Goal: Task Accomplishment & Management: Manage account settings

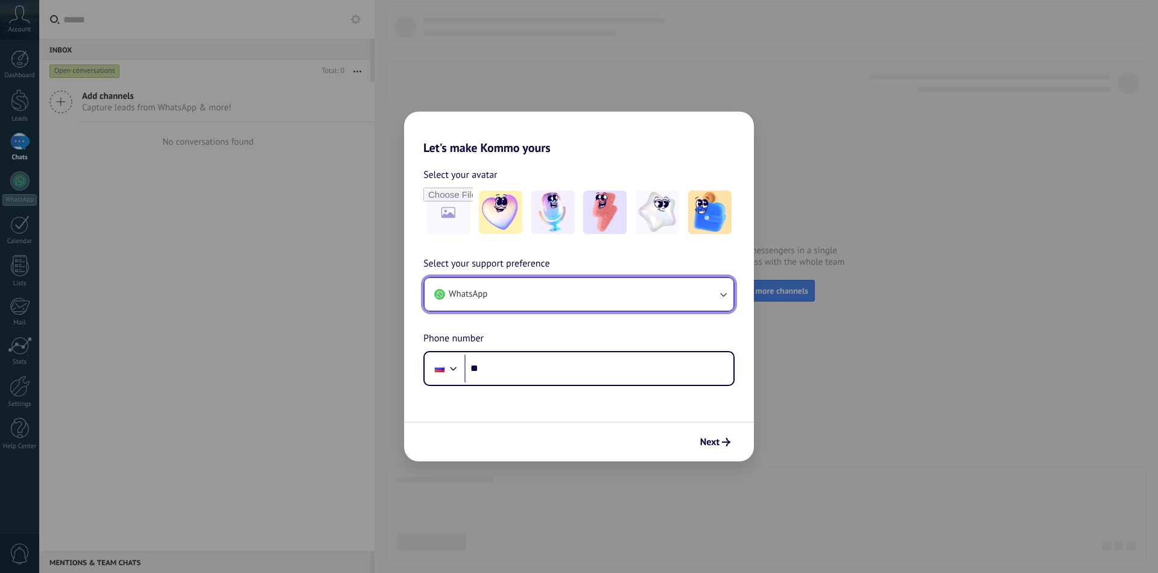
click at [508, 300] on button "WhatsApp" at bounding box center [579, 294] width 309 height 33
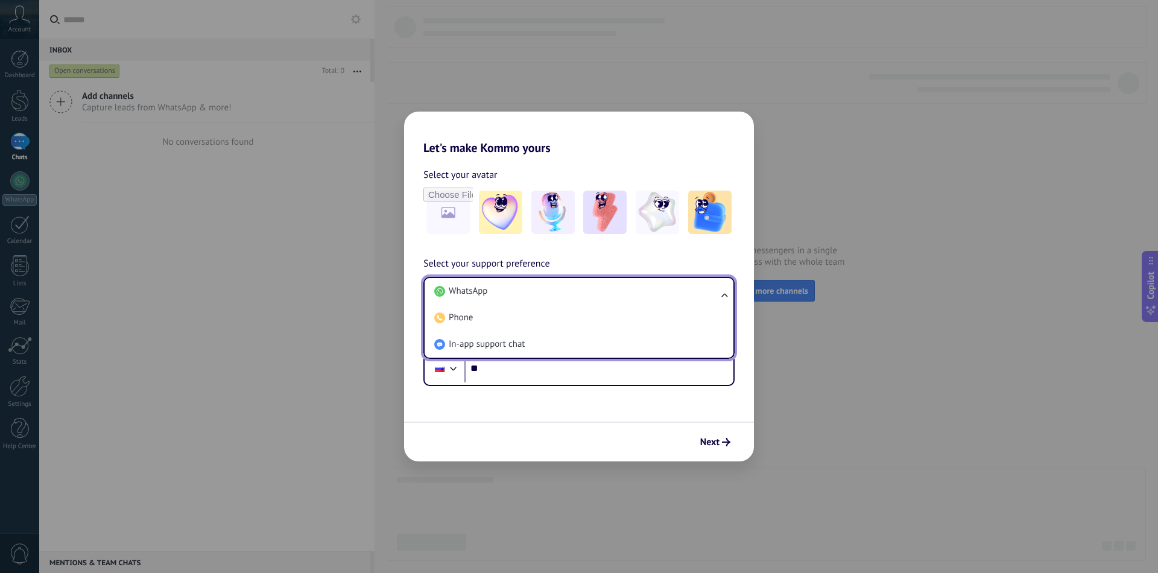
click at [417, 253] on div "Select your avatar Select your support preference WhatsApp WhatsApp Phone In-ap…" at bounding box center [579, 270] width 350 height 231
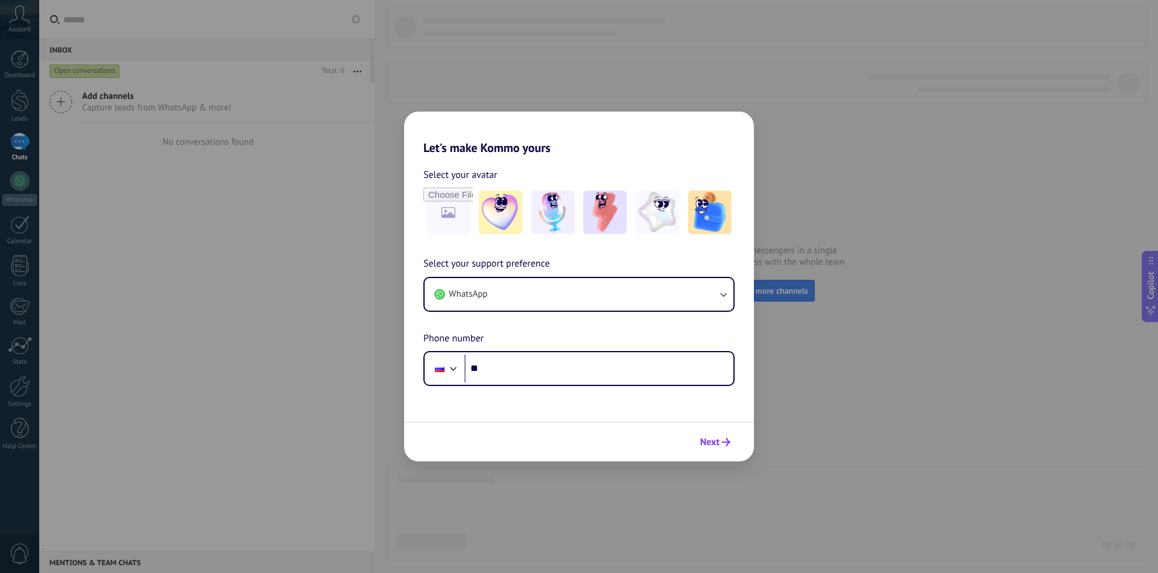
click at [720, 438] on button "Next" at bounding box center [715, 442] width 41 height 21
click at [774, 151] on div "Let's make Kommo yours Select your avatar Select your support preference WhatsA…" at bounding box center [579, 286] width 1158 height 573
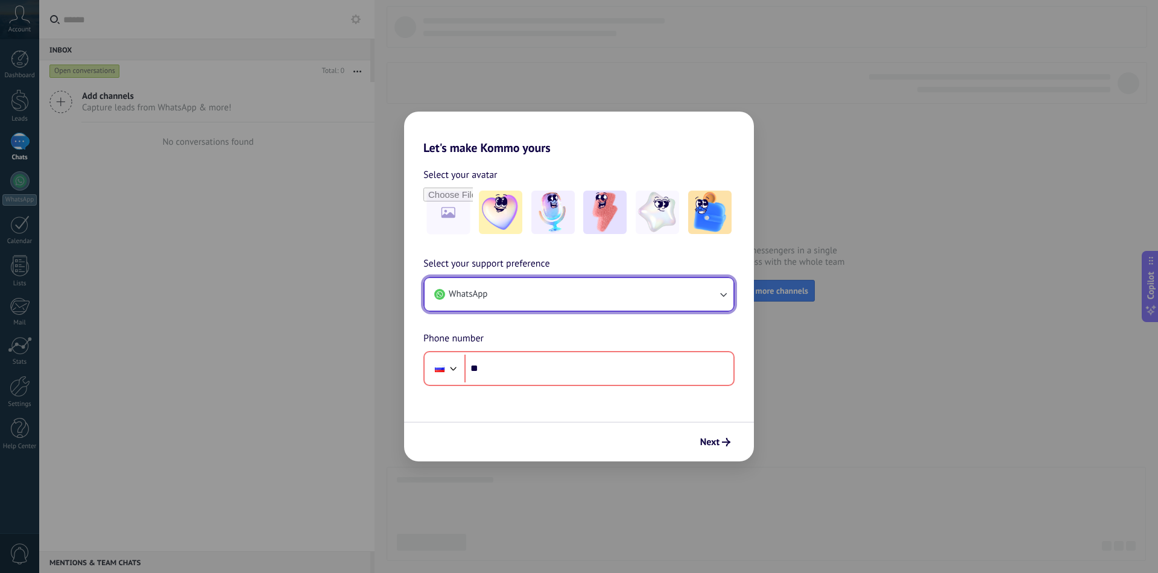
click at [487, 294] on span "WhatsApp" at bounding box center [468, 294] width 39 height 12
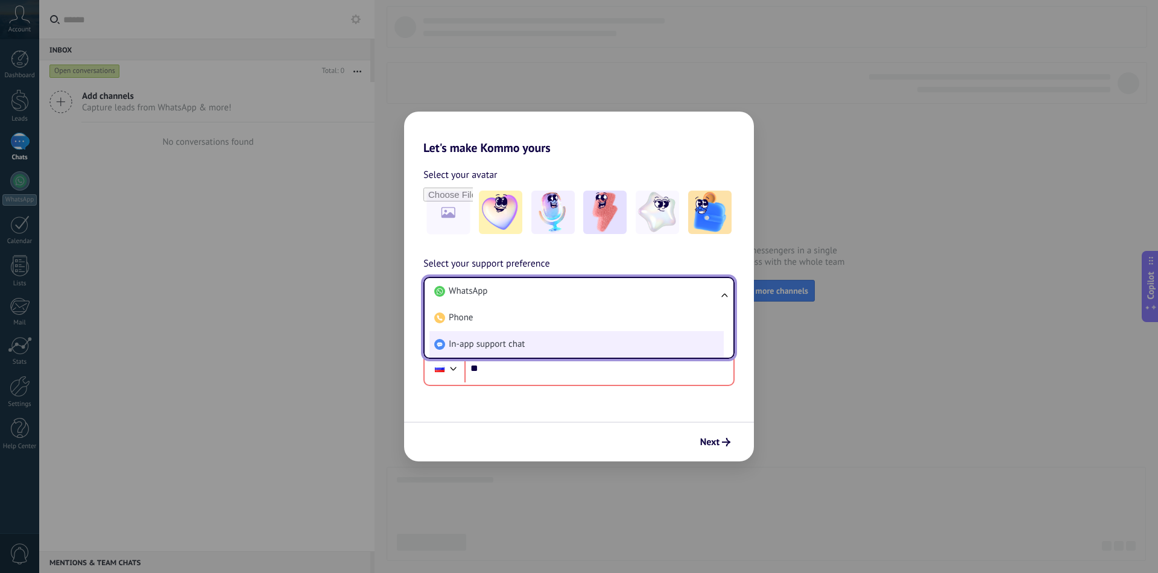
click at [535, 343] on li "In-app support chat" at bounding box center [576, 344] width 294 height 27
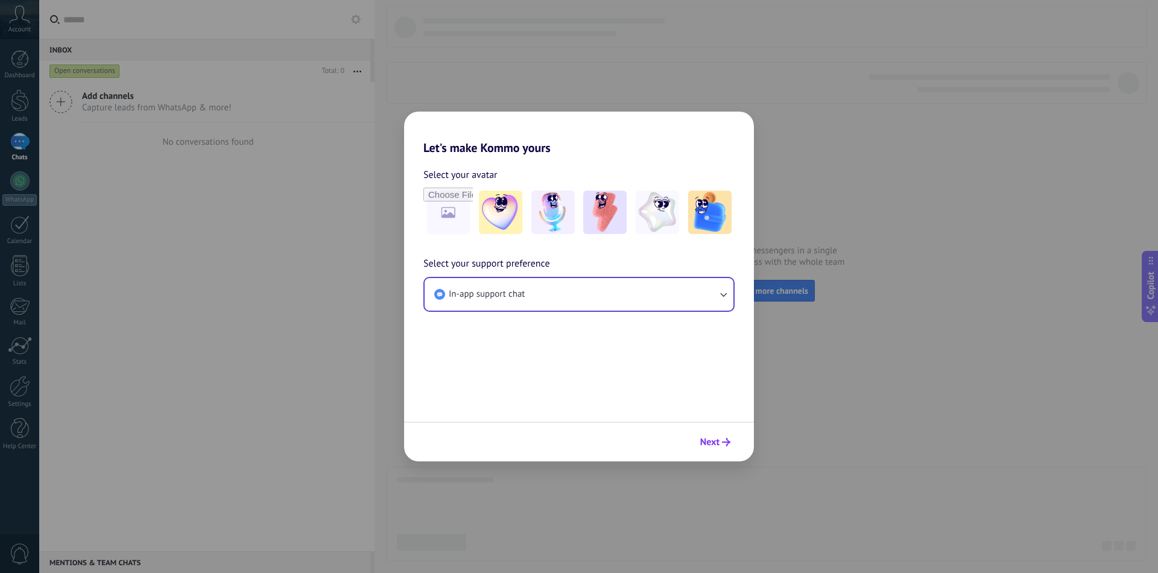
click at [725, 444] on icon "submit" at bounding box center [726, 442] width 8 height 8
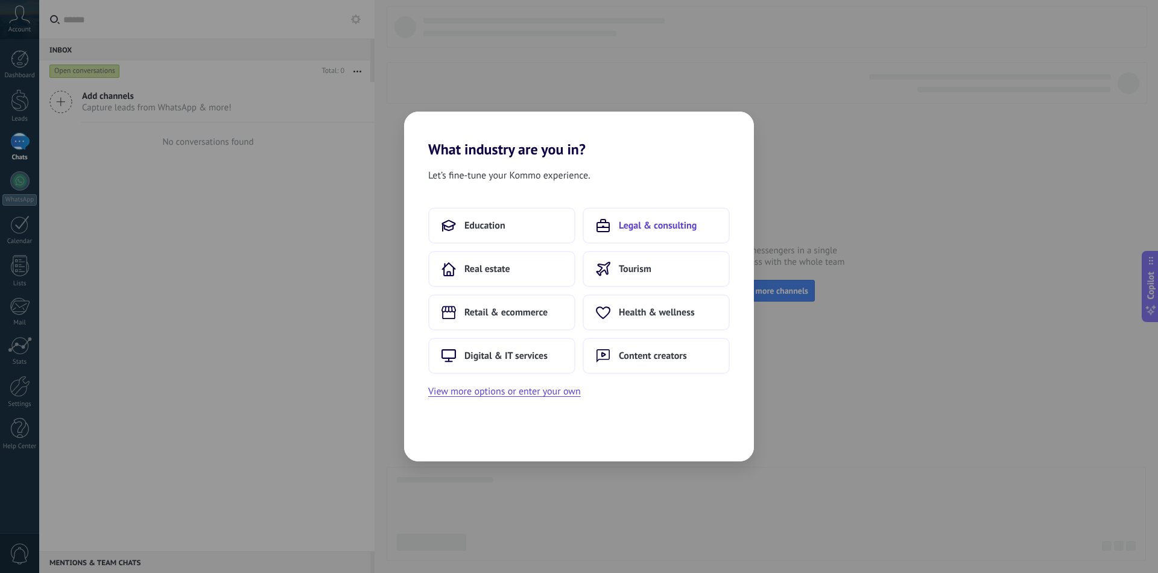
click at [624, 221] on span "Legal & consulting" at bounding box center [658, 226] width 78 height 12
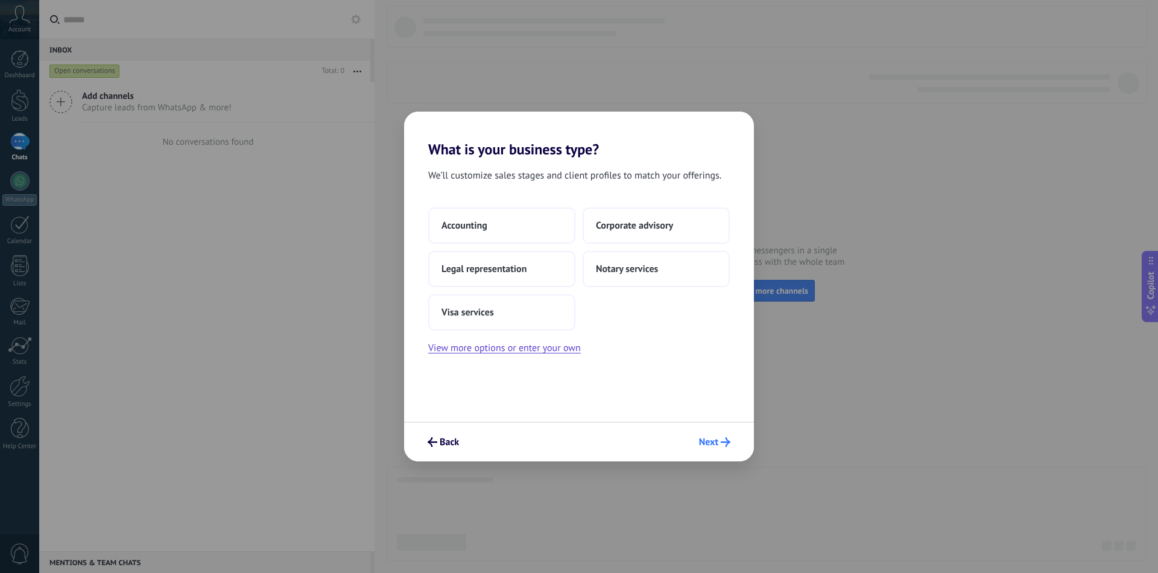
click at [713, 440] on span "Next" at bounding box center [708, 442] width 19 height 8
click at [494, 226] on button "Accounting" at bounding box center [501, 225] width 147 height 36
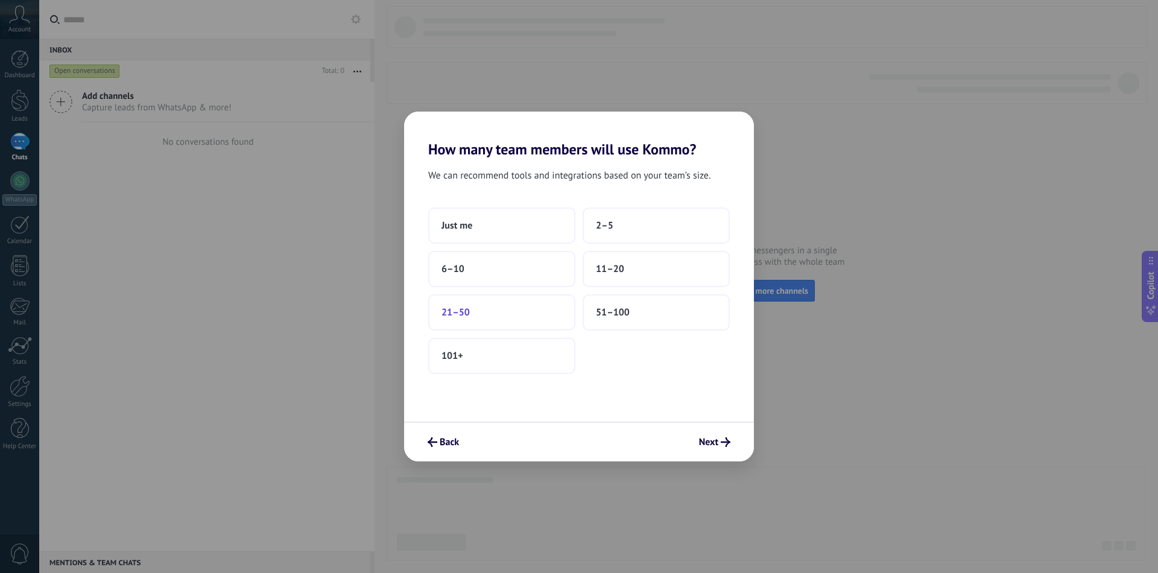
click at [492, 313] on button "21–50" at bounding box center [501, 312] width 147 height 36
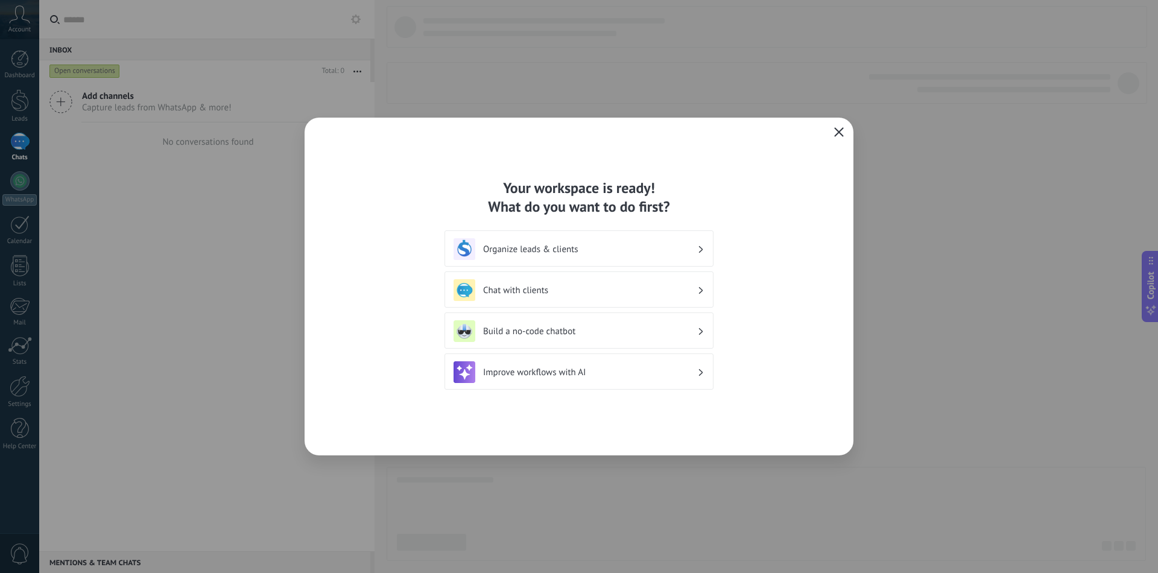
click at [842, 134] on icon "button" at bounding box center [839, 132] width 10 height 10
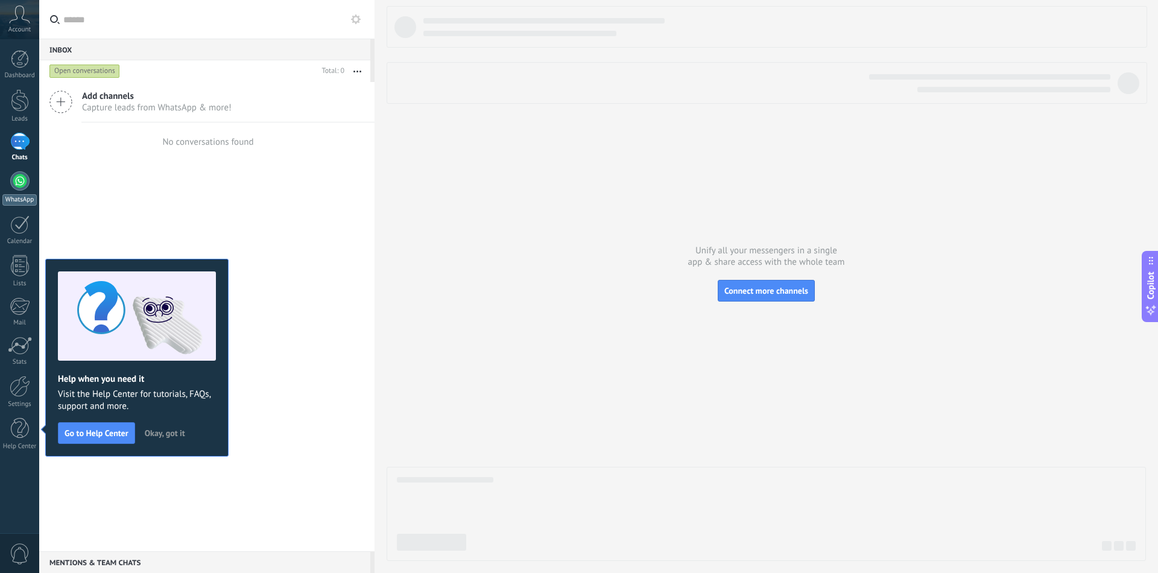
click at [33, 198] on div "WhatsApp" at bounding box center [19, 199] width 34 height 11
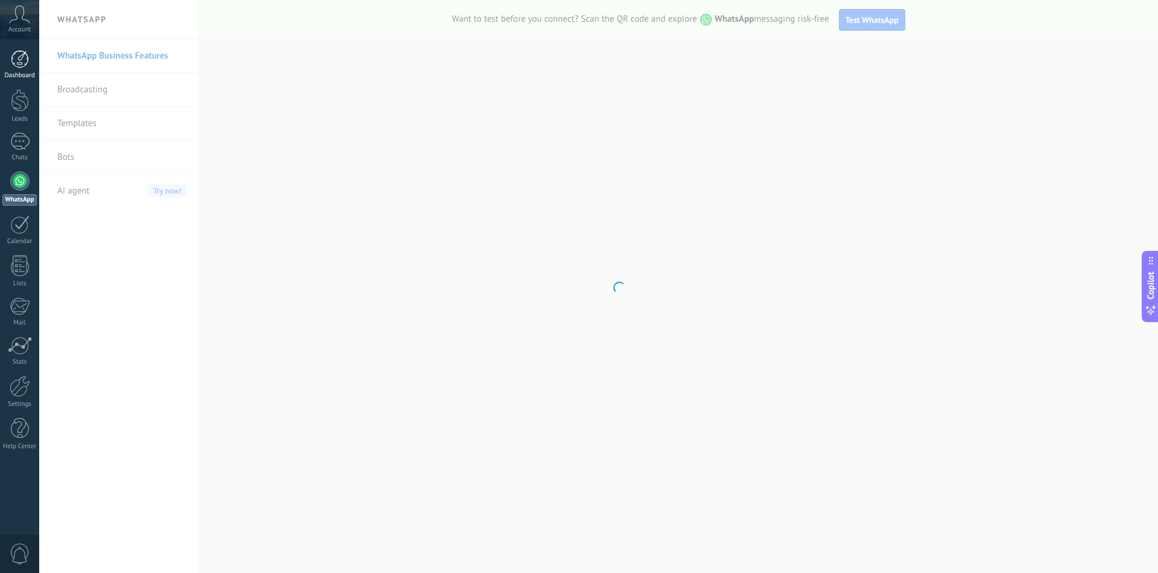
click at [27, 64] on div at bounding box center [20, 59] width 18 height 18
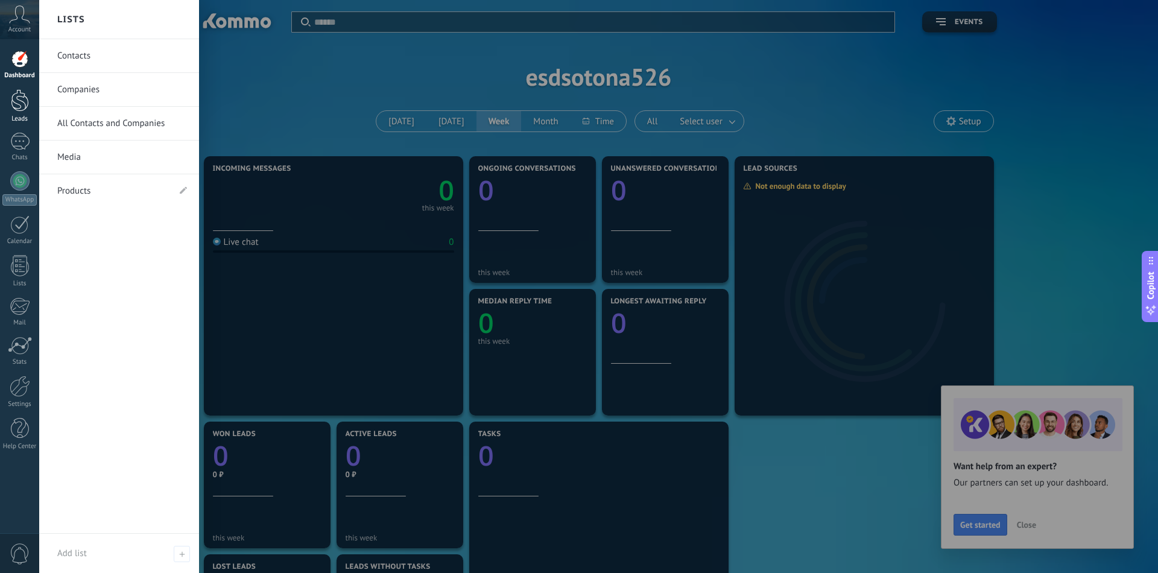
click at [24, 99] on div at bounding box center [20, 100] width 18 height 22
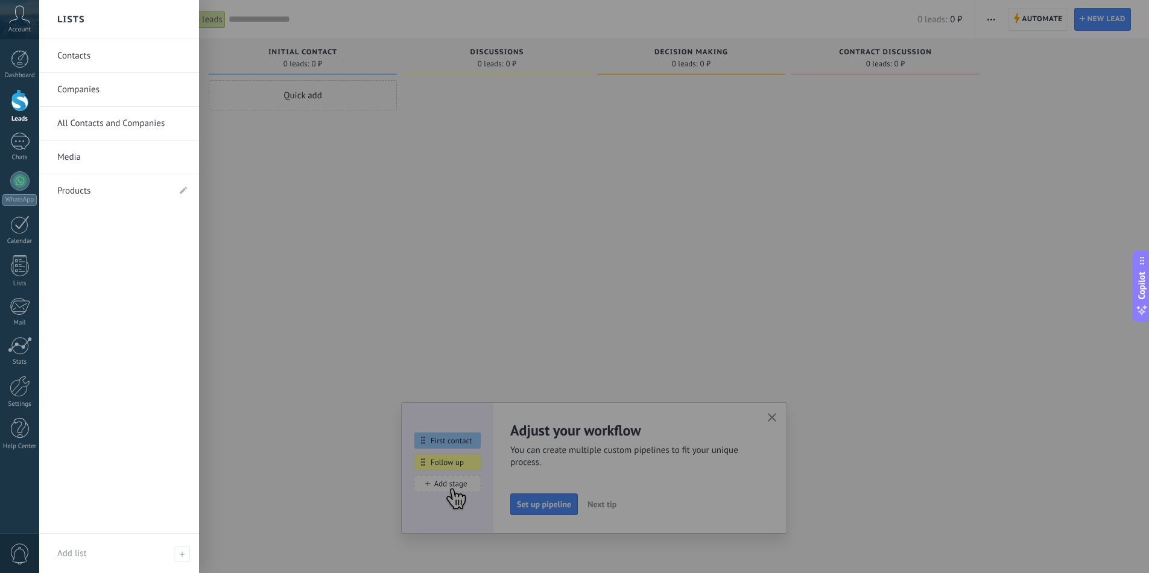
click at [420, 225] on div at bounding box center [613, 286] width 1149 height 573
click at [110, 56] on link "Contacts" at bounding box center [122, 56] width 130 height 34
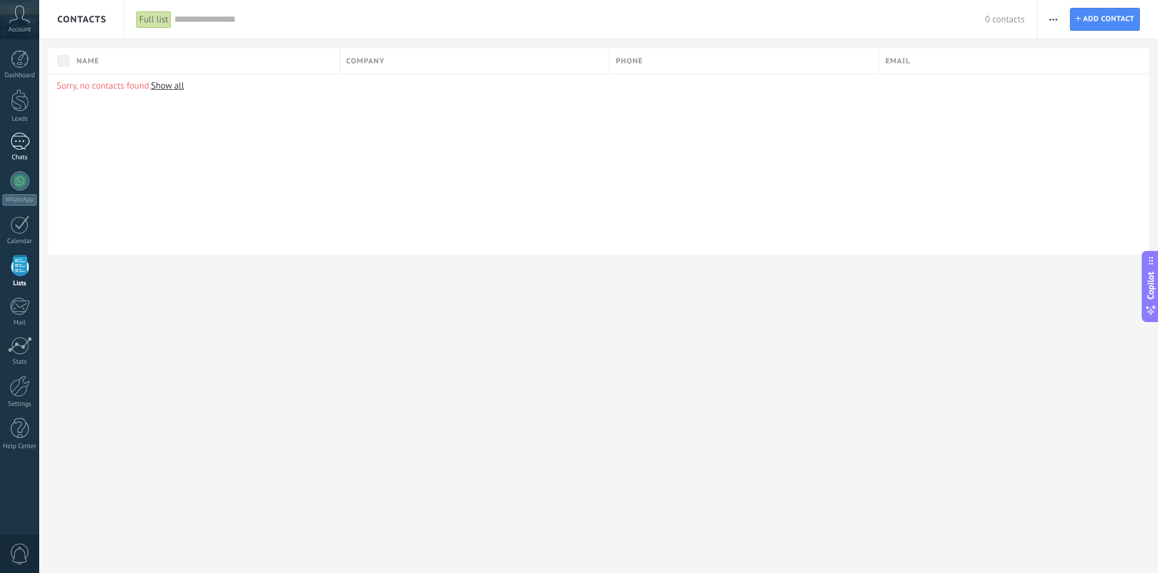
click at [27, 144] on div at bounding box center [19, 141] width 19 height 17
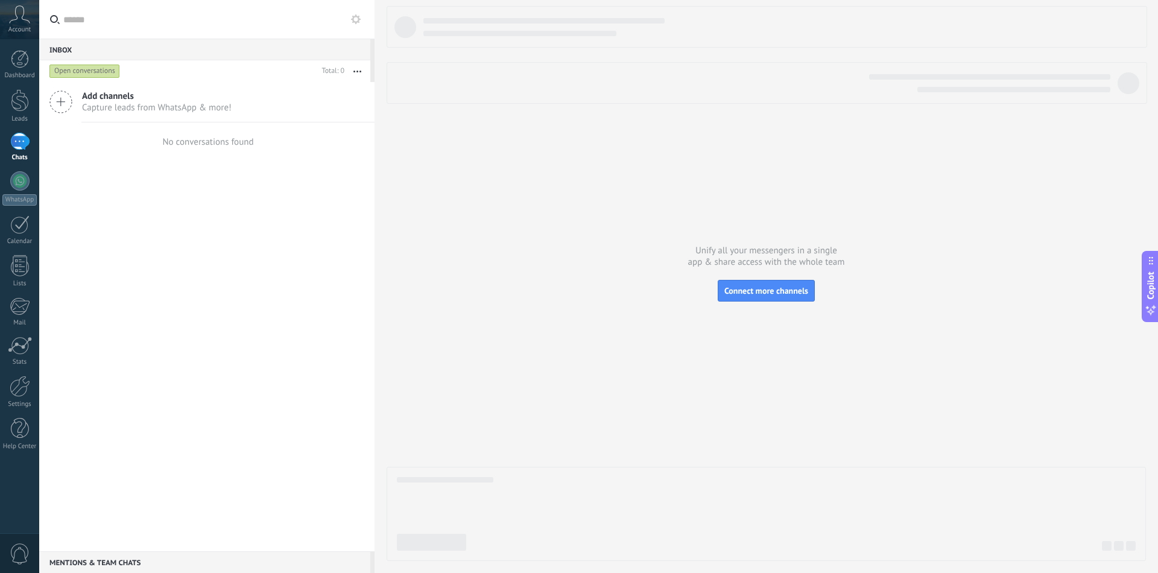
click at [140, 109] on span "Capture leads from WhatsApp & more!" at bounding box center [157, 107] width 150 height 11
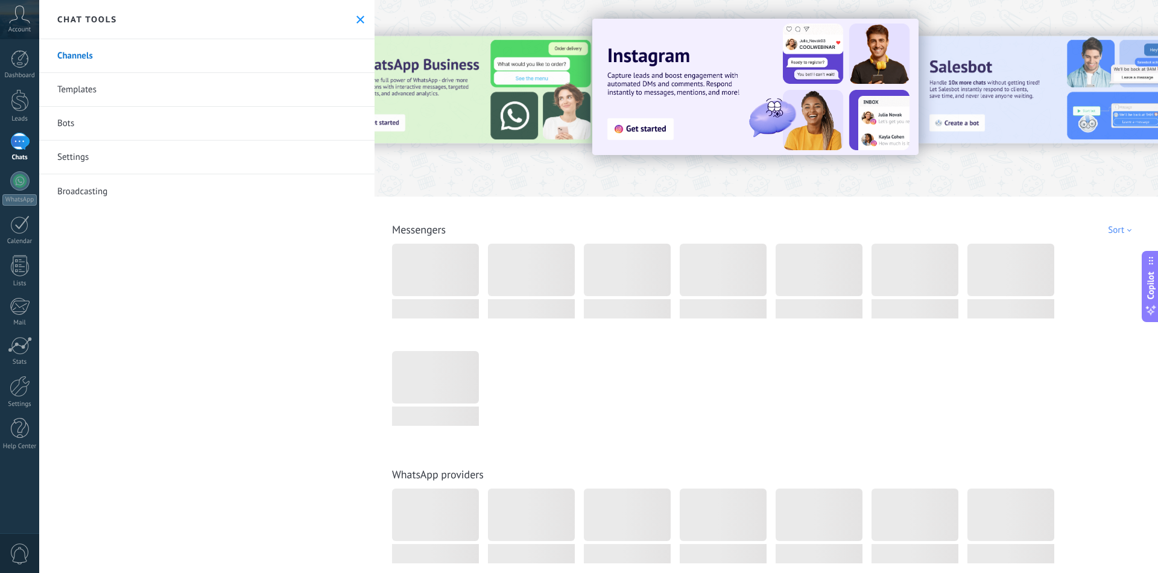
click at [102, 162] on link "Settings" at bounding box center [206, 158] width 335 height 34
